Goal: Task Accomplishment & Management: Manage account settings

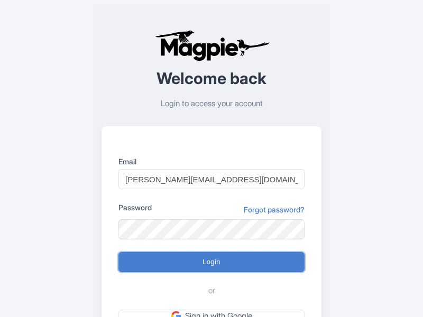
click at [211, 262] on input "Login" at bounding box center [211, 262] width 186 height 20
type input "Logging in..."
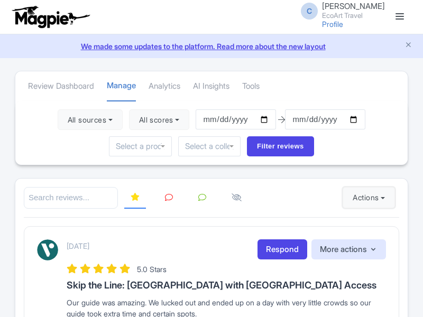
click at [366, 198] on button "Actions" at bounding box center [368, 197] width 52 height 21
click at [0, 0] on link "Import new reviews" at bounding box center [0, 0] width 0 height 0
